Goal: Use online tool/utility

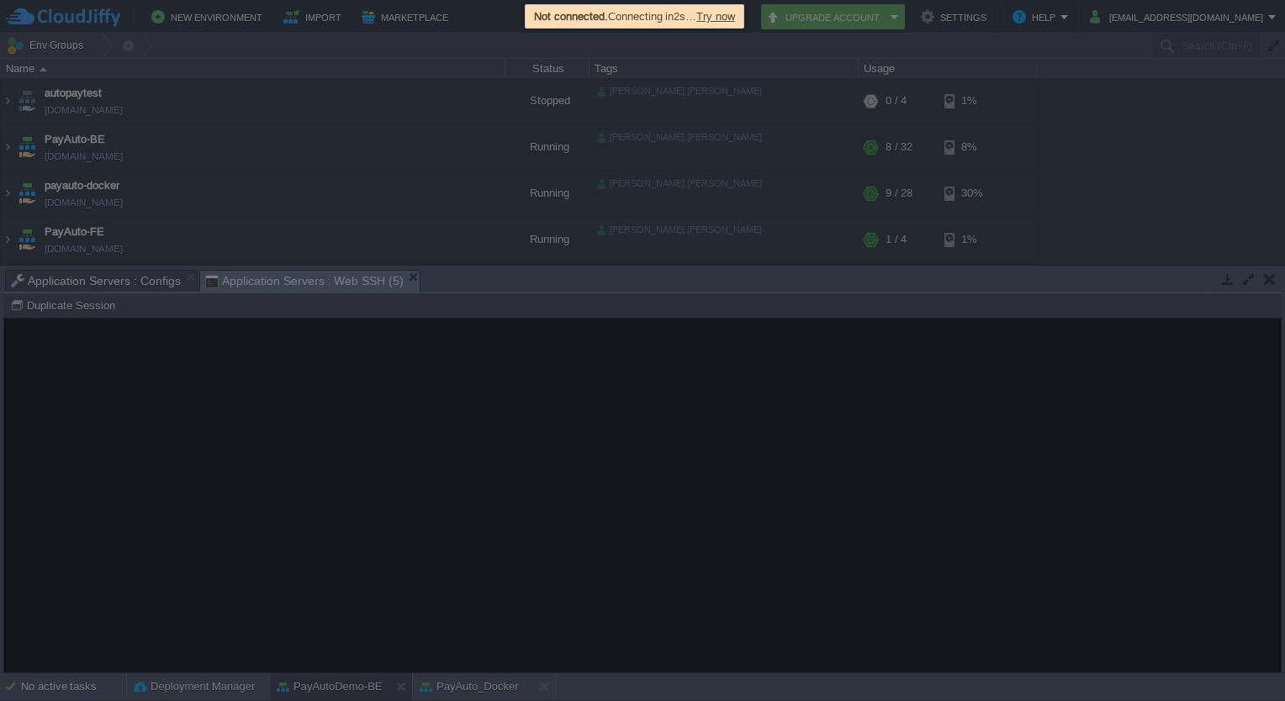
scroll to position [815, 0]
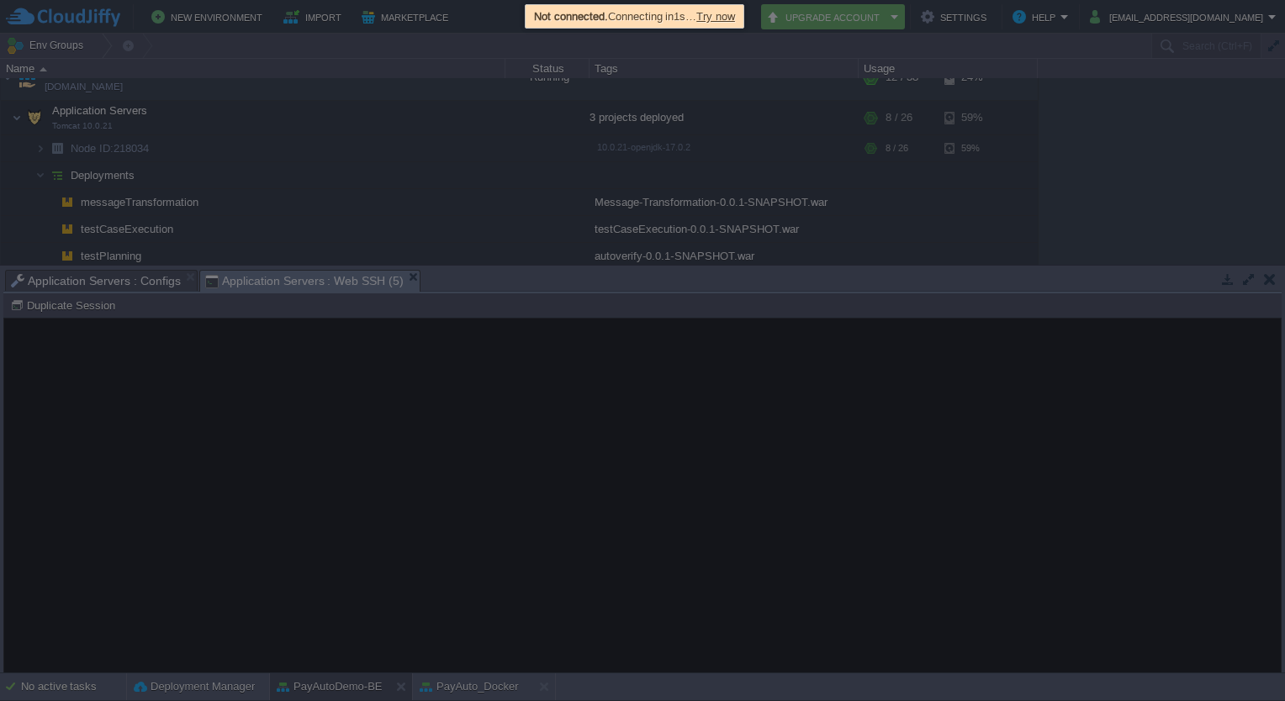
click at [731, 15] on span "Try now" at bounding box center [715, 16] width 39 height 13
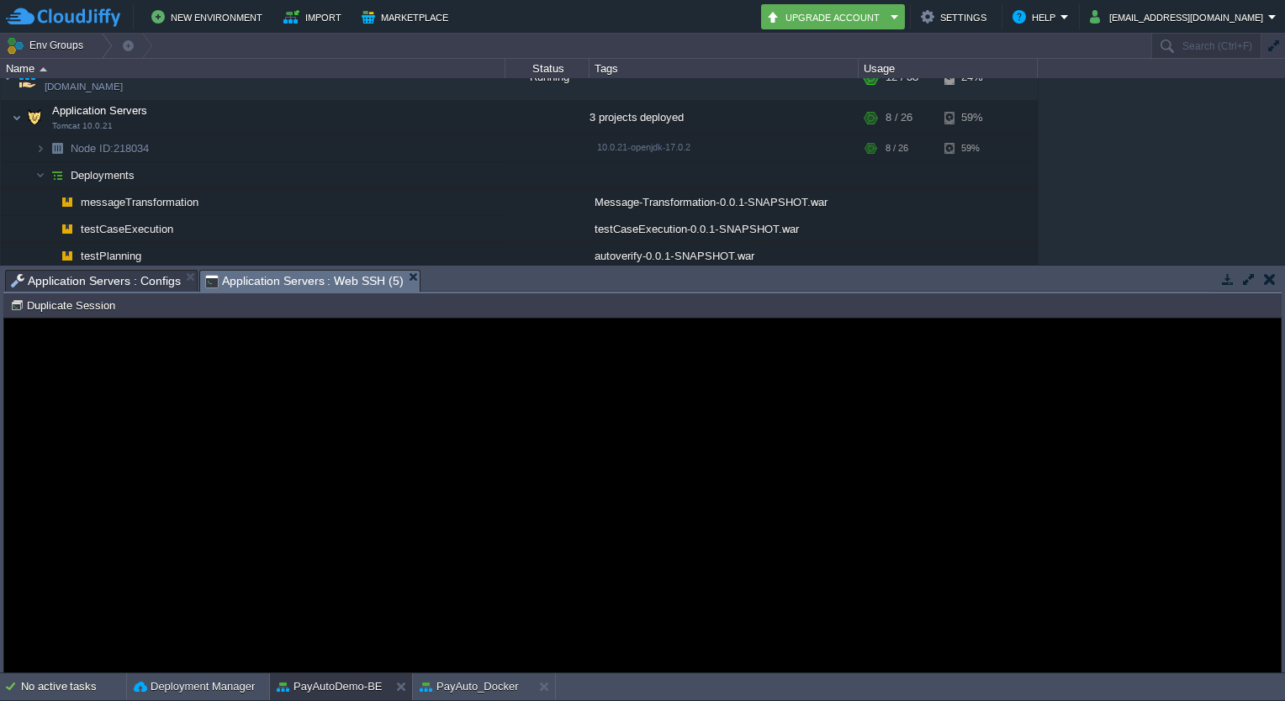
drag, startPoint x: 197, startPoint y: 384, endPoint x: 548, endPoint y: 713, distance: 481.2
click at [548, 319] on html "Error An error has occurred and this action cannot be completed. If the problem…" at bounding box center [642, 319] width 1276 height 0
click at [106, 310] on button "Duplicate Session" at bounding box center [65, 305] width 110 height 15
click at [437, 678] on button "PayAuto_Docker" at bounding box center [468, 686] width 99 height 17
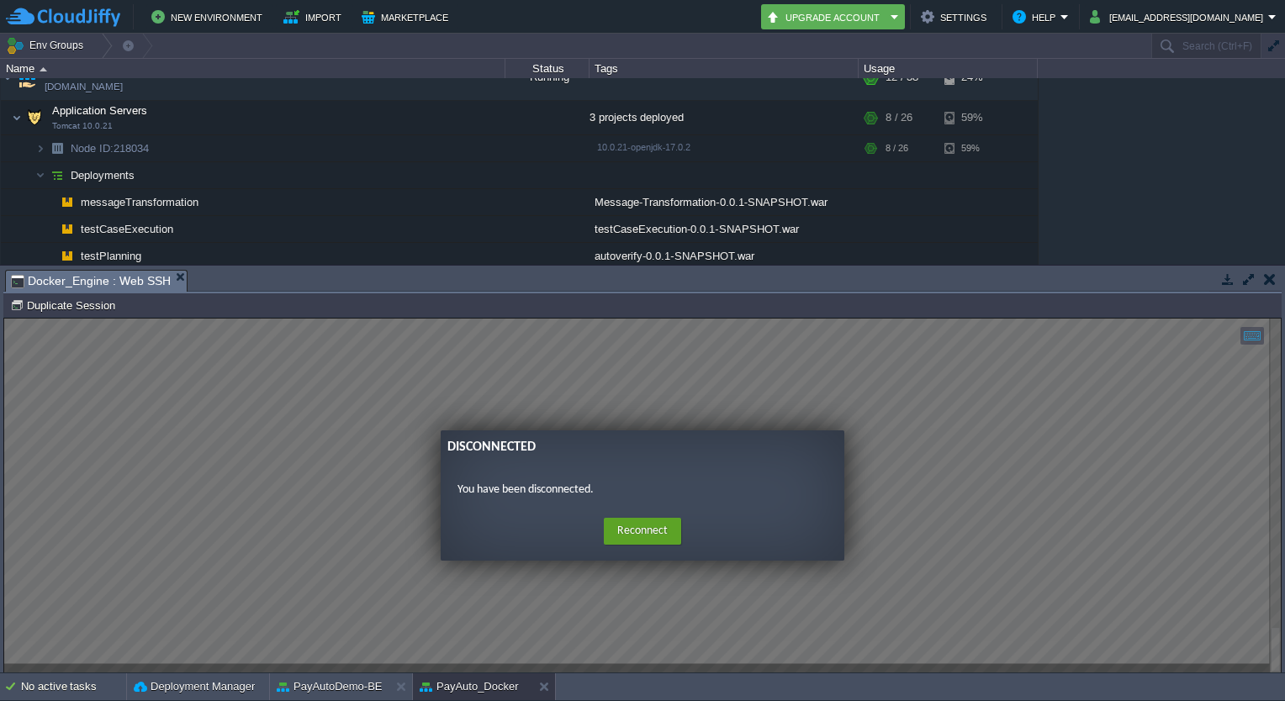
scroll to position [0, 0]
click at [637, 530] on button "Reconnect" at bounding box center [642, 531] width 77 height 27
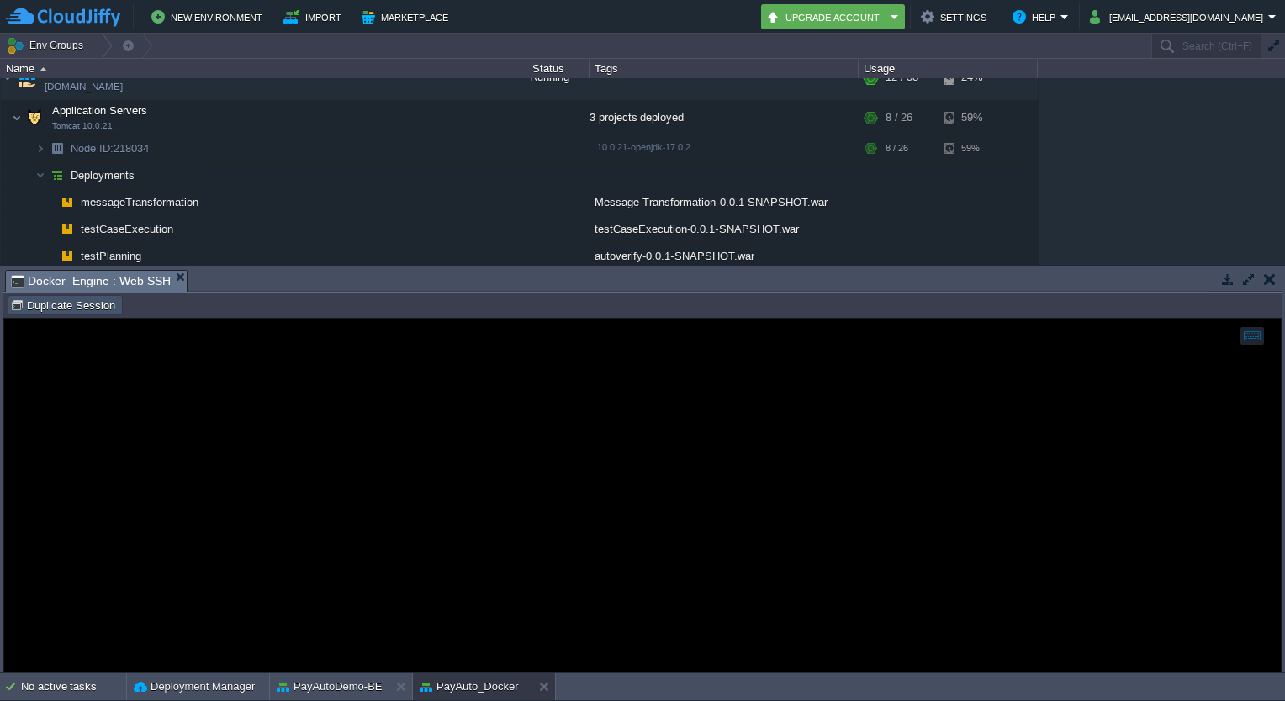
click at [76, 307] on button "Duplicate Session" at bounding box center [65, 305] width 110 height 15
click at [344, 685] on button "PayAutoDemo-BE" at bounding box center [330, 686] width 106 height 17
type input "#000000"
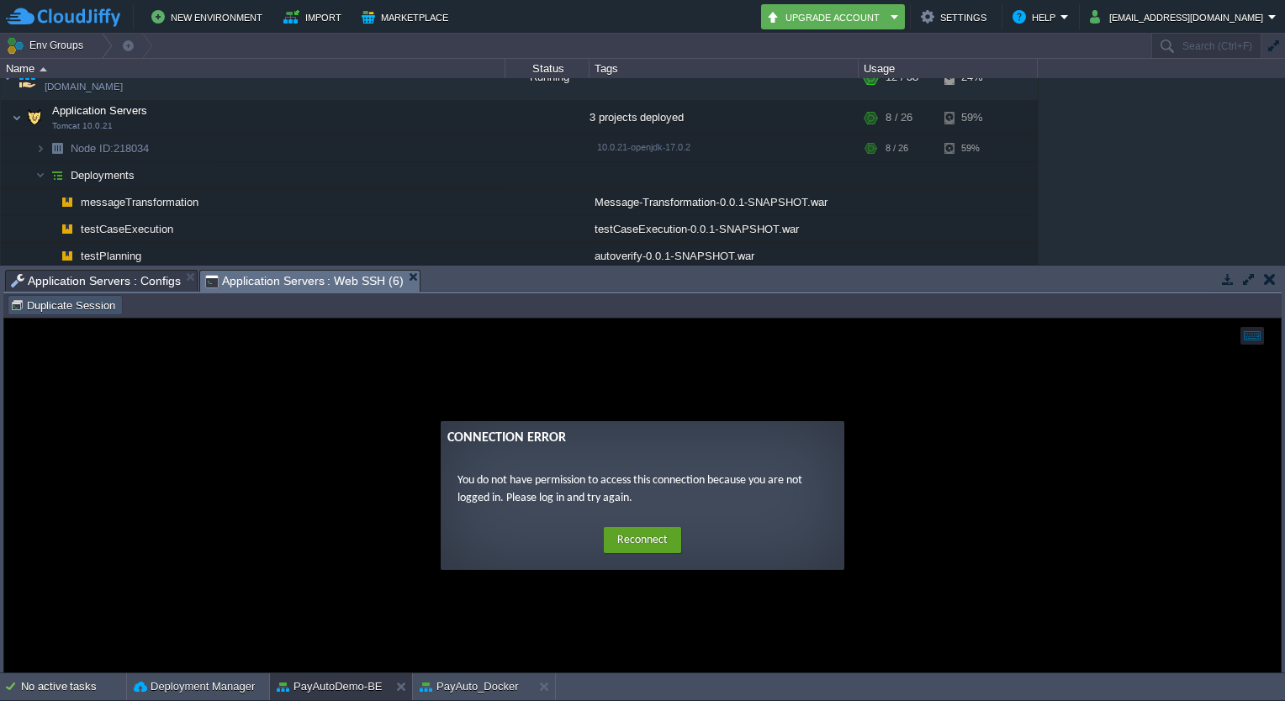
click at [53, 300] on button "Duplicate Session" at bounding box center [65, 305] width 110 height 15
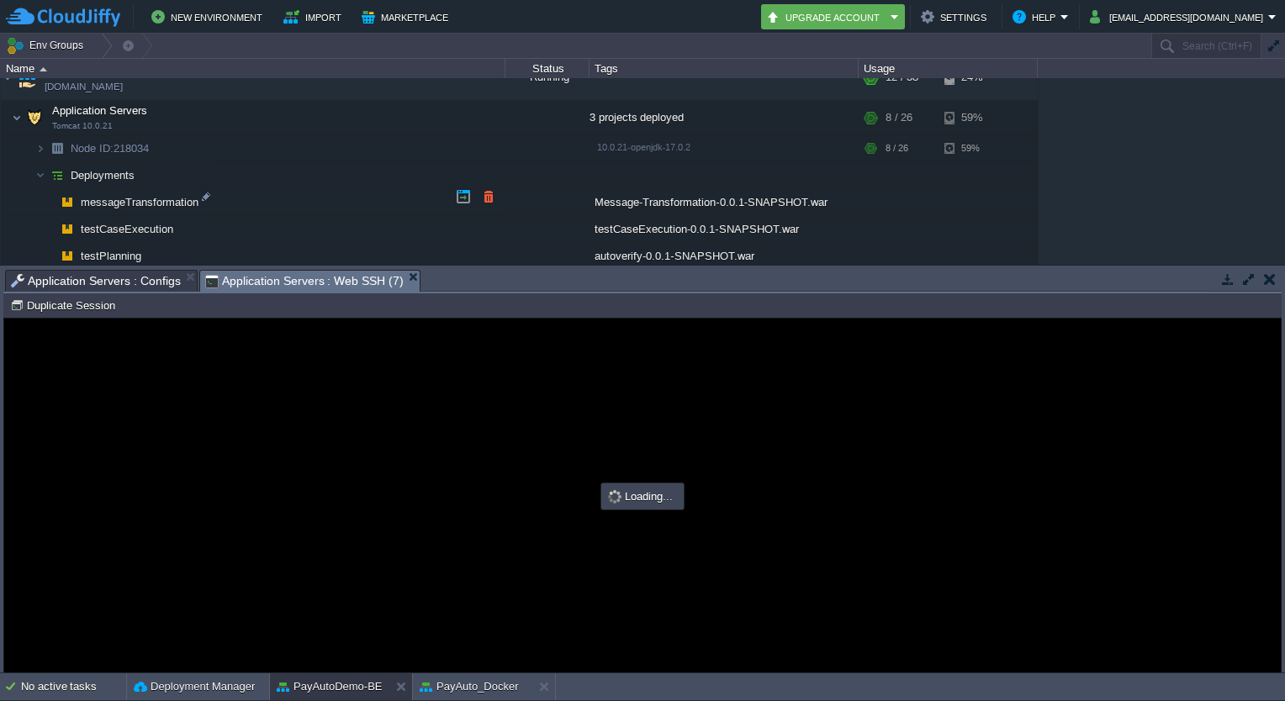
scroll to position [912, 0]
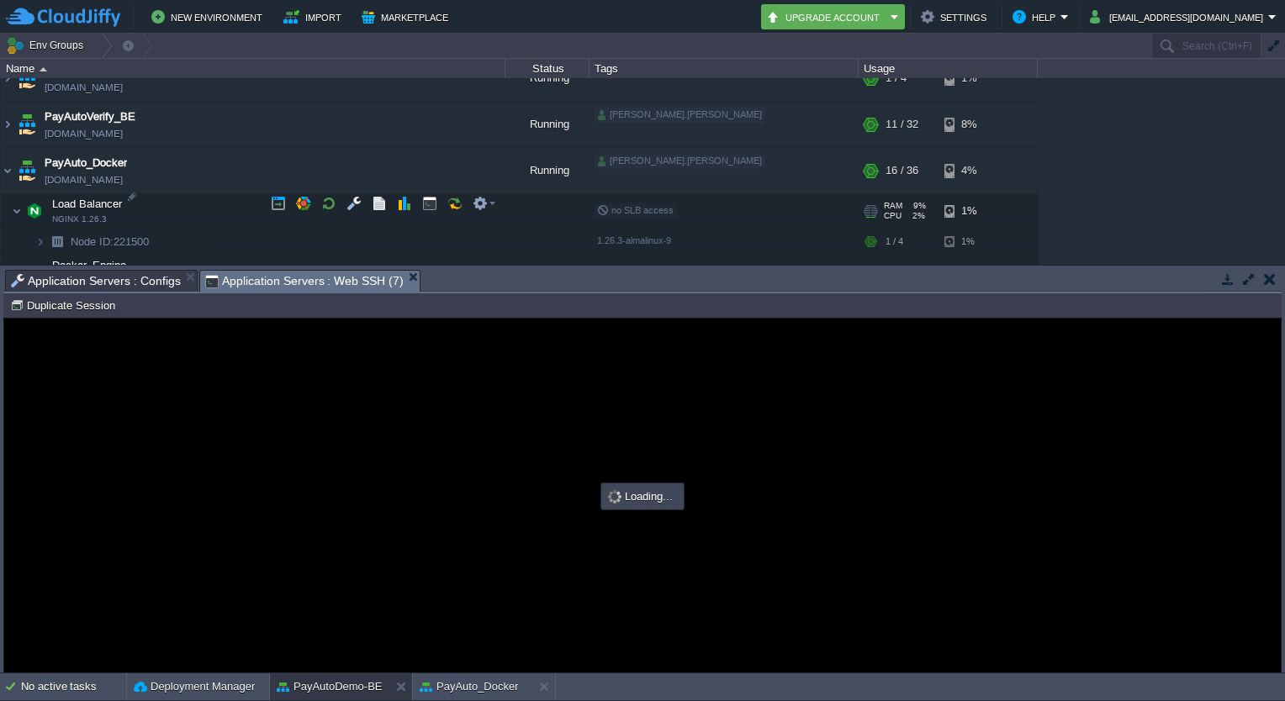
type input "#000000"
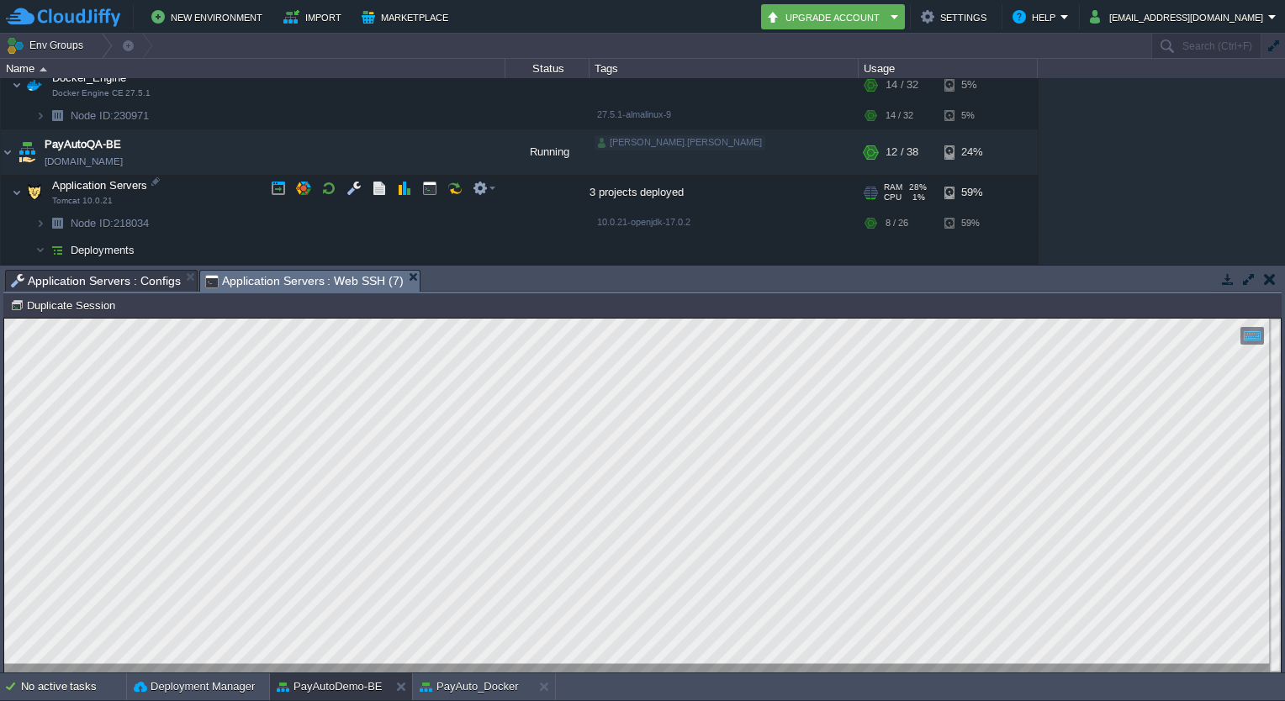
scroll to position [762, 0]
